Goal: Obtain resource: Obtain resource

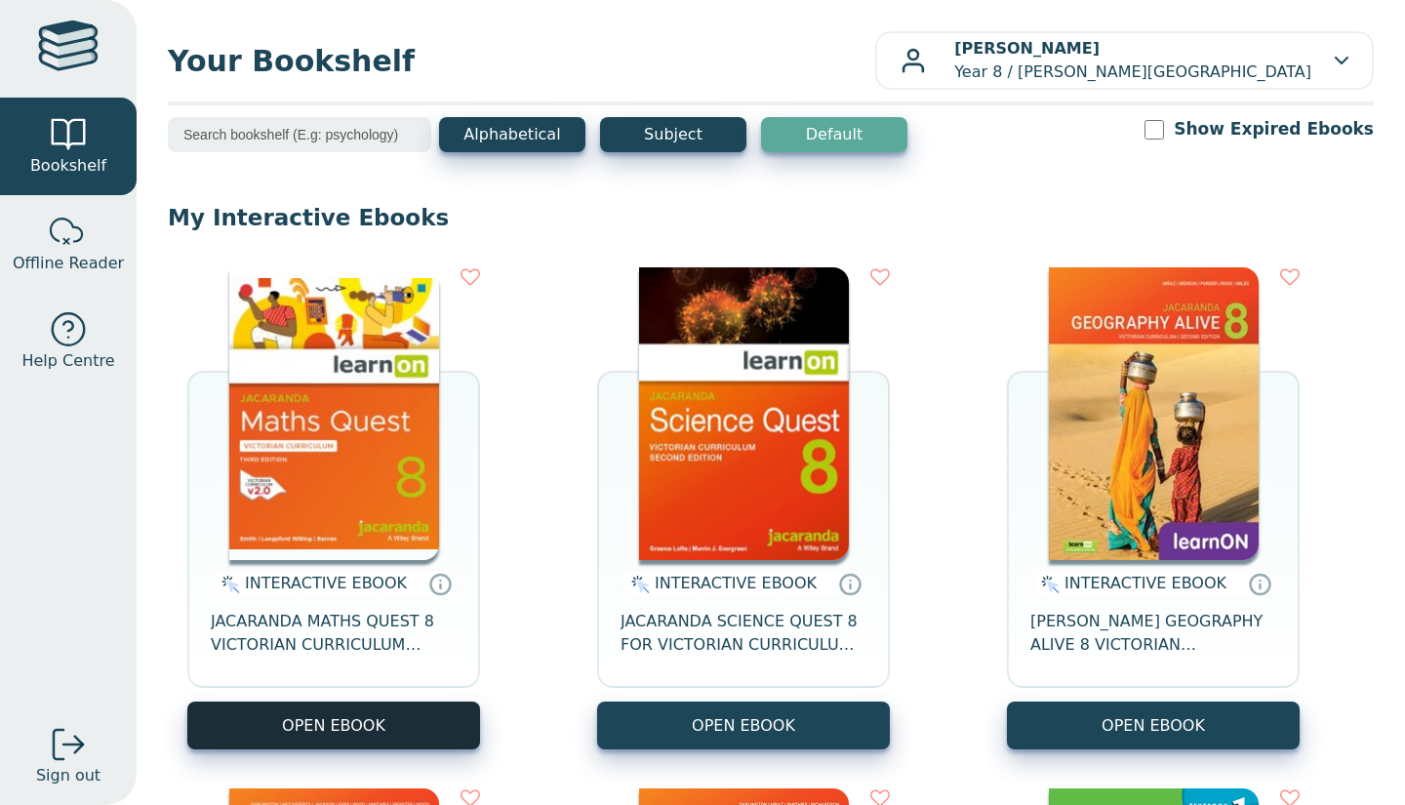
click at [390, 741] on button "OPEN EBOOK" at bounding box center [333, 726] width 293 height 48
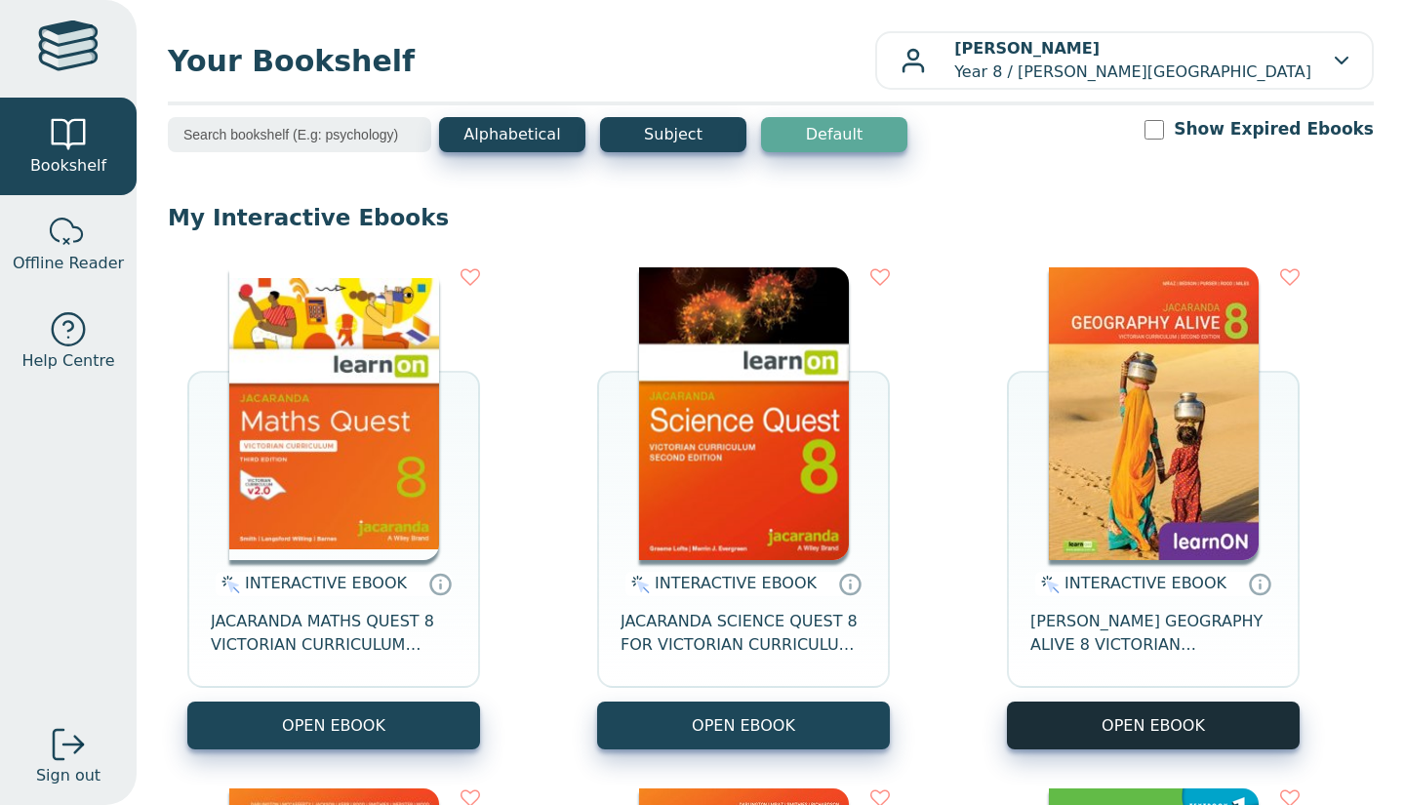
click at [1150, 731] on button "OPEN EBOOK" at bounding box center [1153, 726] width 293 height 48
